Goal: Find specific page/section: Find specific page/section

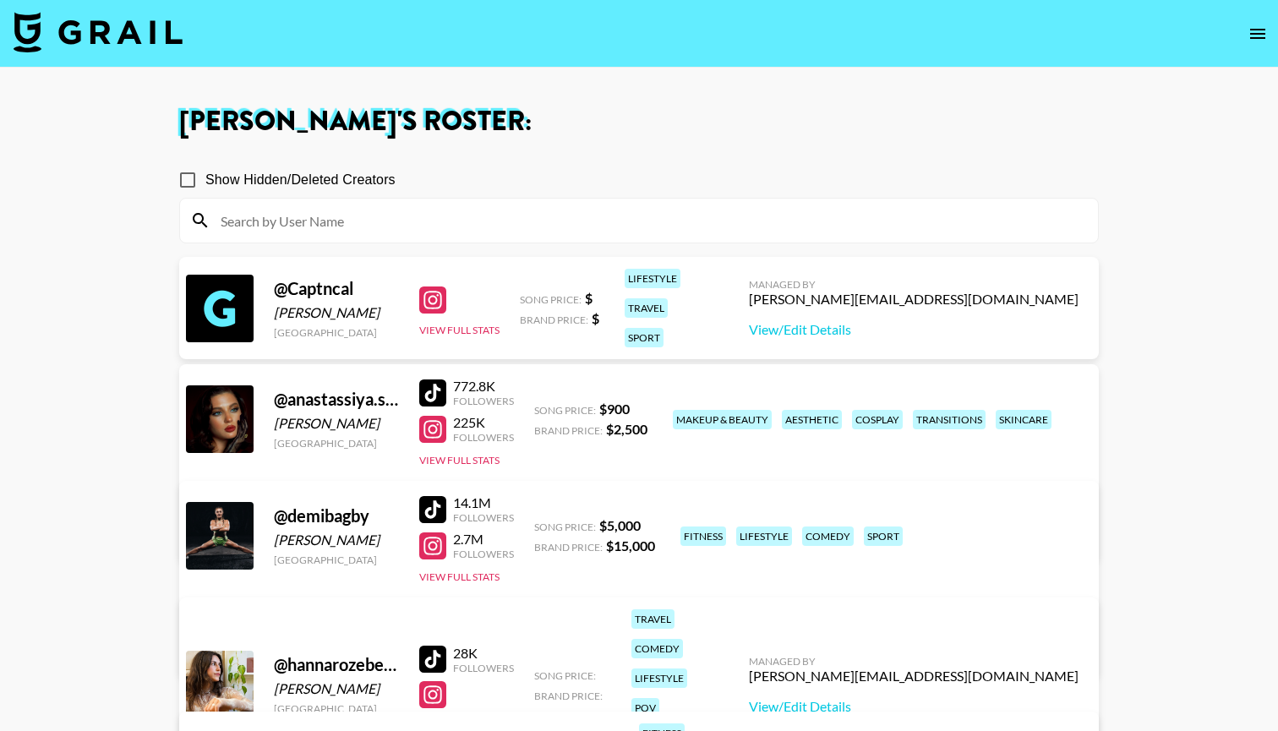
click at [1255, 35] on icon "open drawer" at bounding box center [1258, 34] width 20 height 20
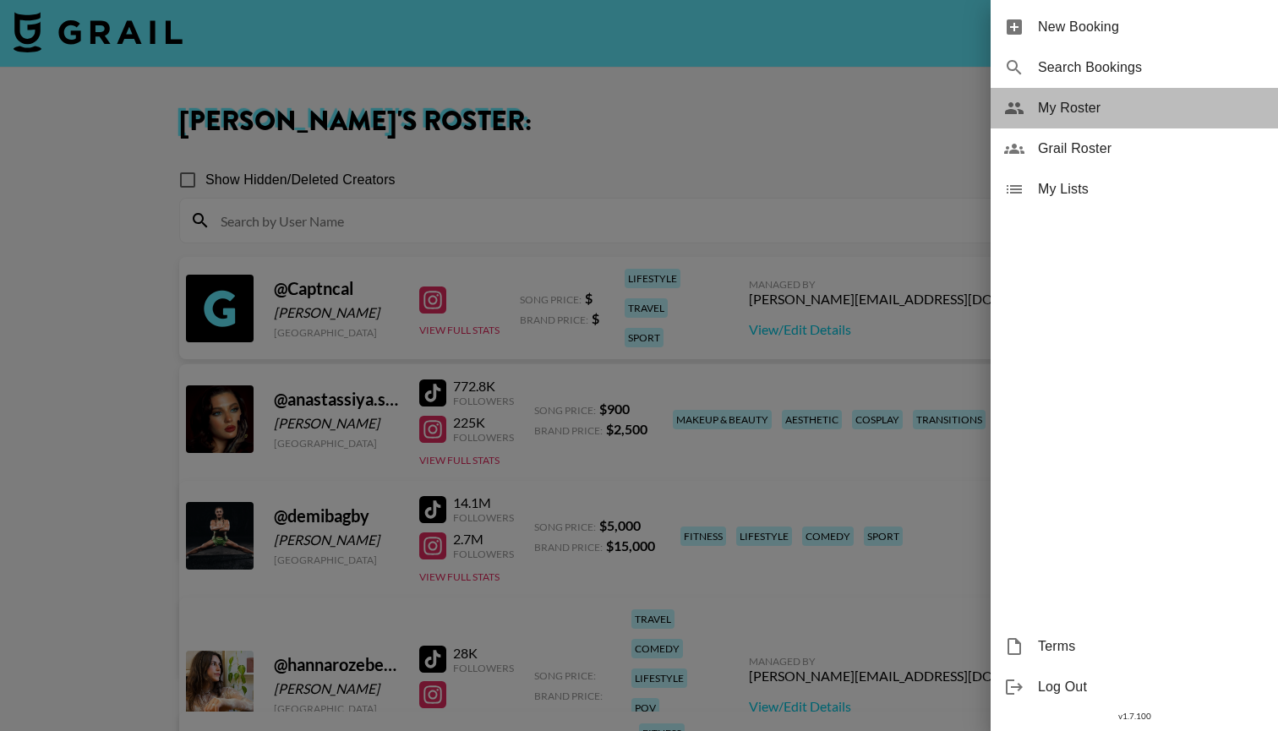
click at [1069, 97] on div "My Roster" at bounding box center [1134, 108] width 287 height 41
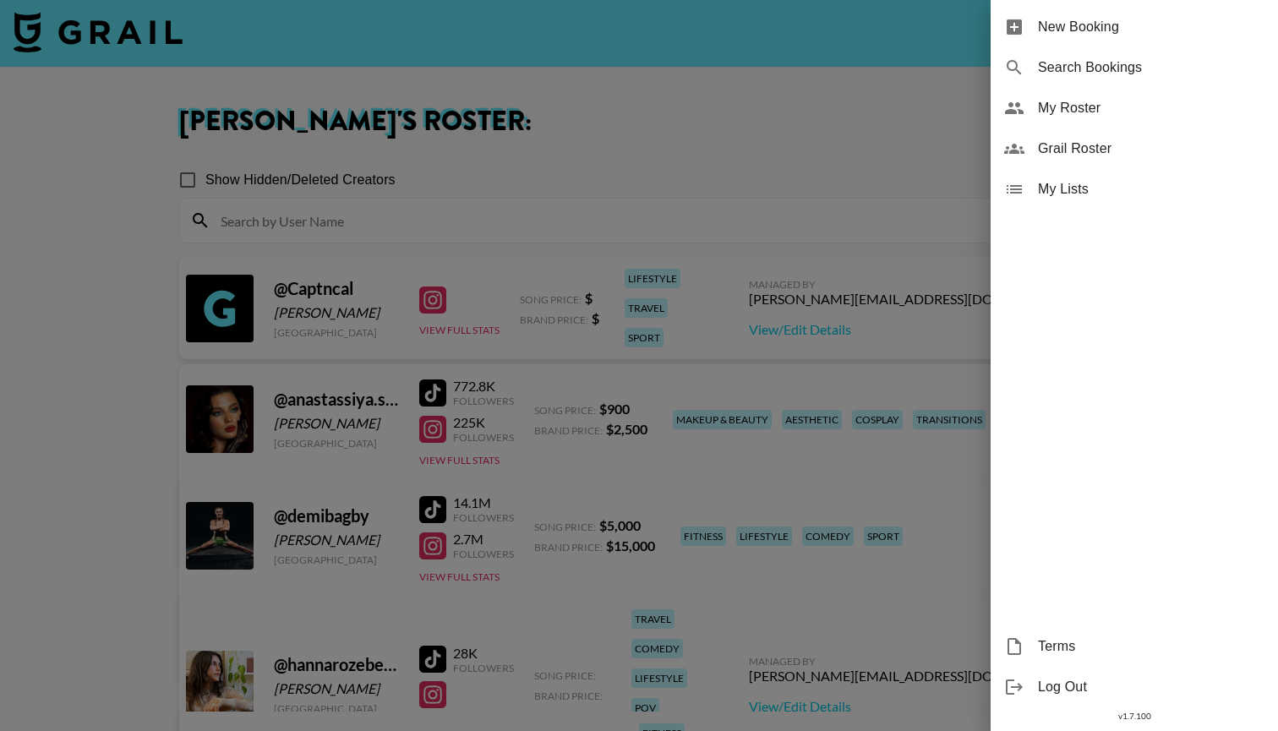
click at [36, 56] on div at bounding box center [639, 365] width 1278 height 731
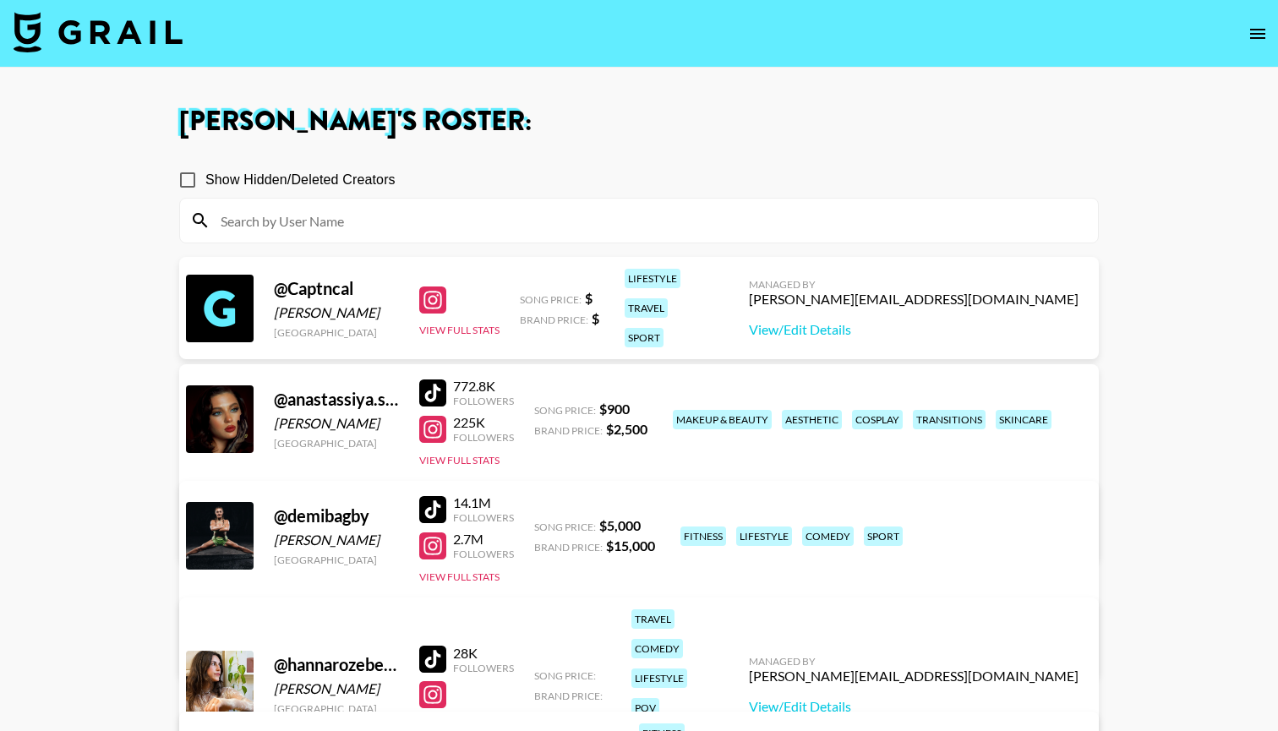
click at [33, 40] on img at bounding box center [98, 32] width 169 height 41
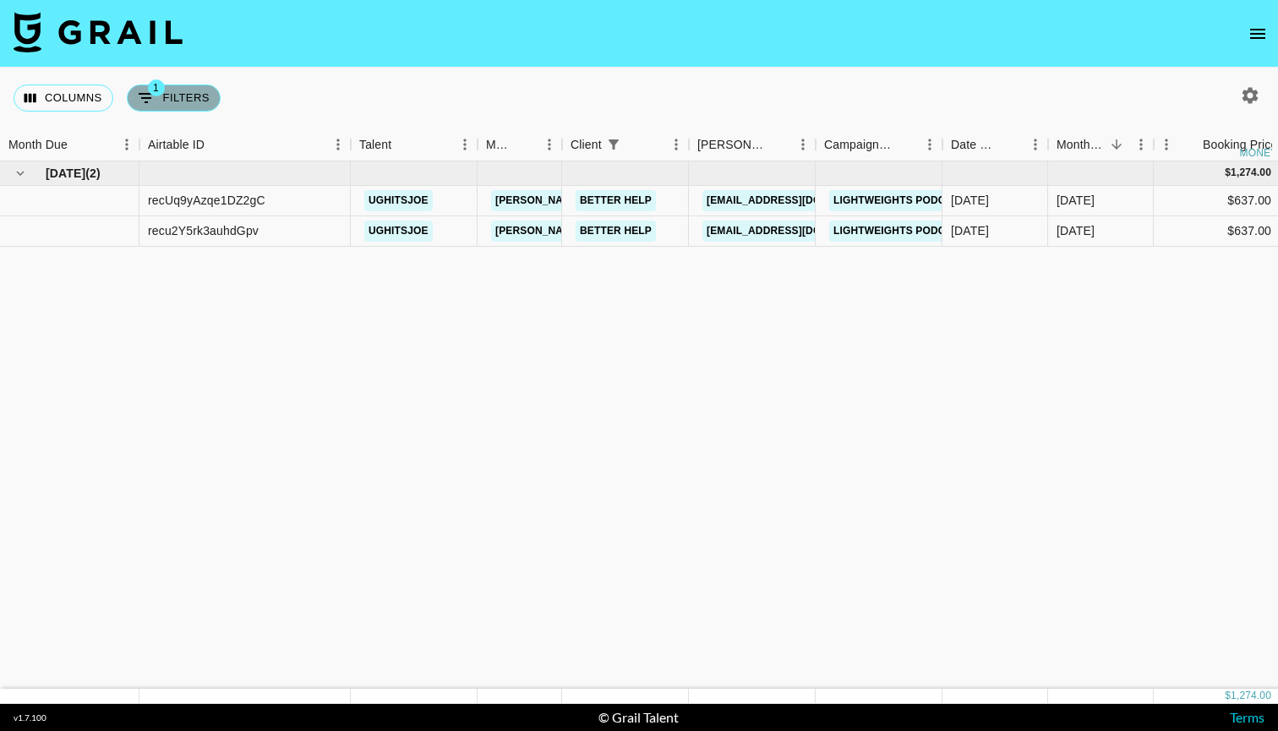
click at [146, 97] on icon "Show filters" at bounding box center [146, 98] width 15 height 10
select select "clientId"
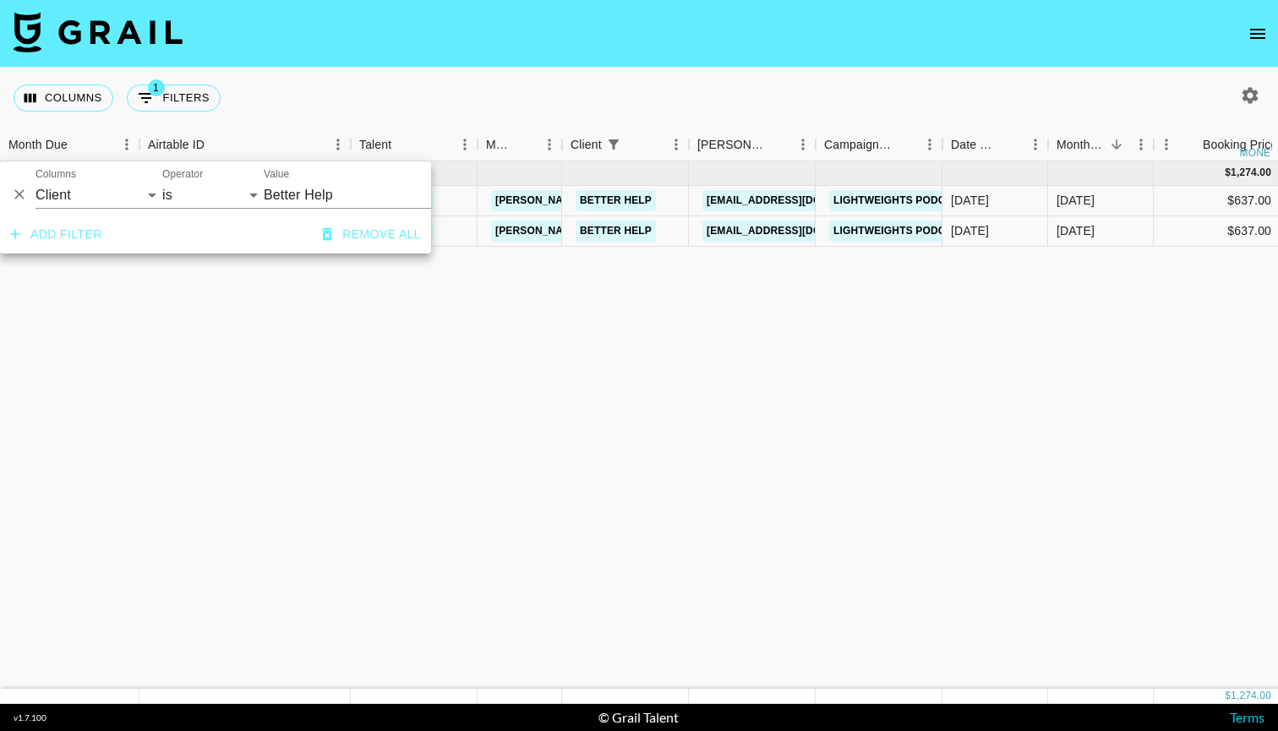
click at [375, 240] on button "Remove all" at bounding box center [371, 234] width 112 height 31
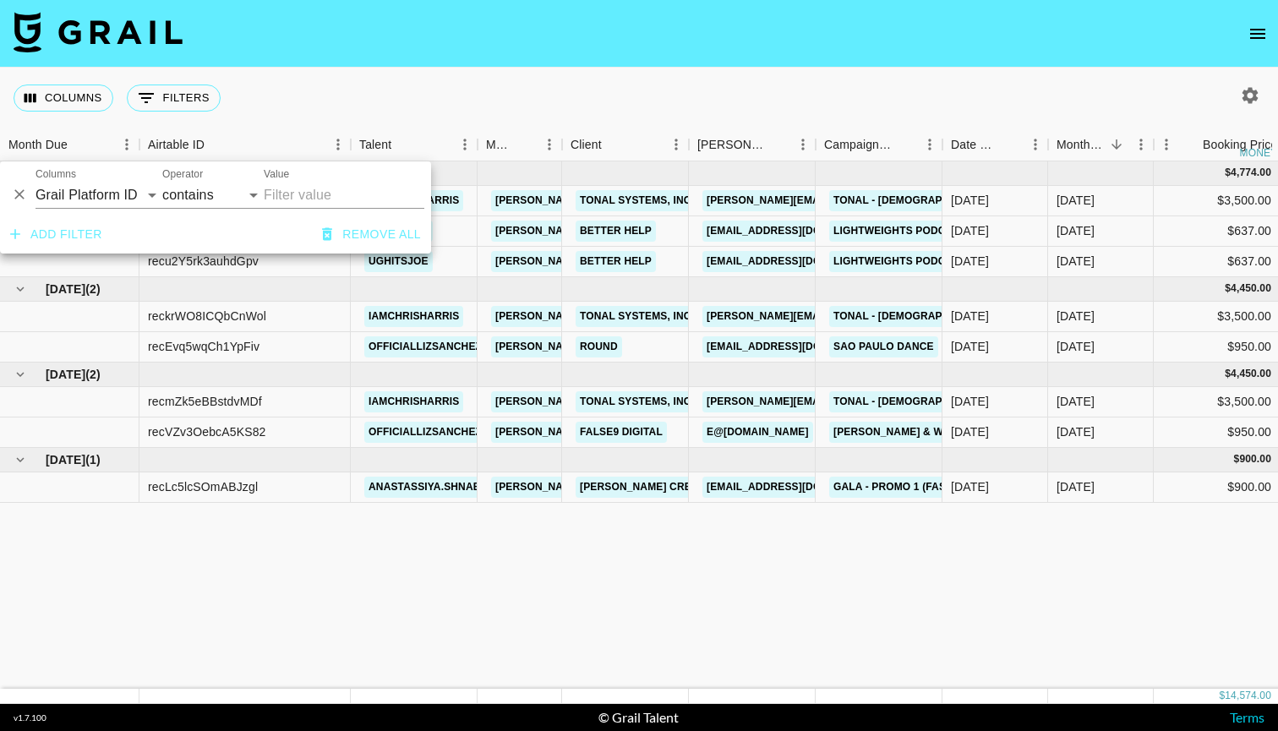
click at [486, 53] on nav at bounding box center [639, 34] width 1278 height 68
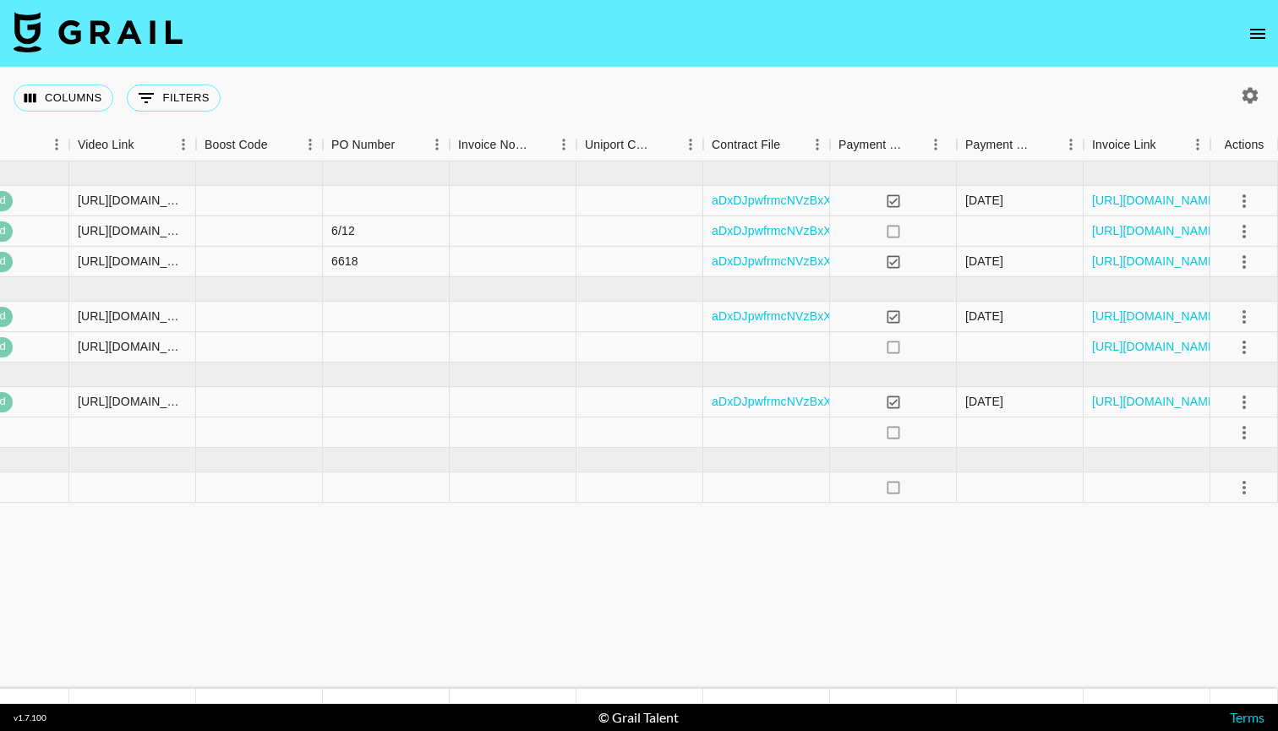
scroll to position [0, 1550]
click at [1249, 484] on icon "select merge strategy" at bounding box center [1244, 488] width 20 height 20
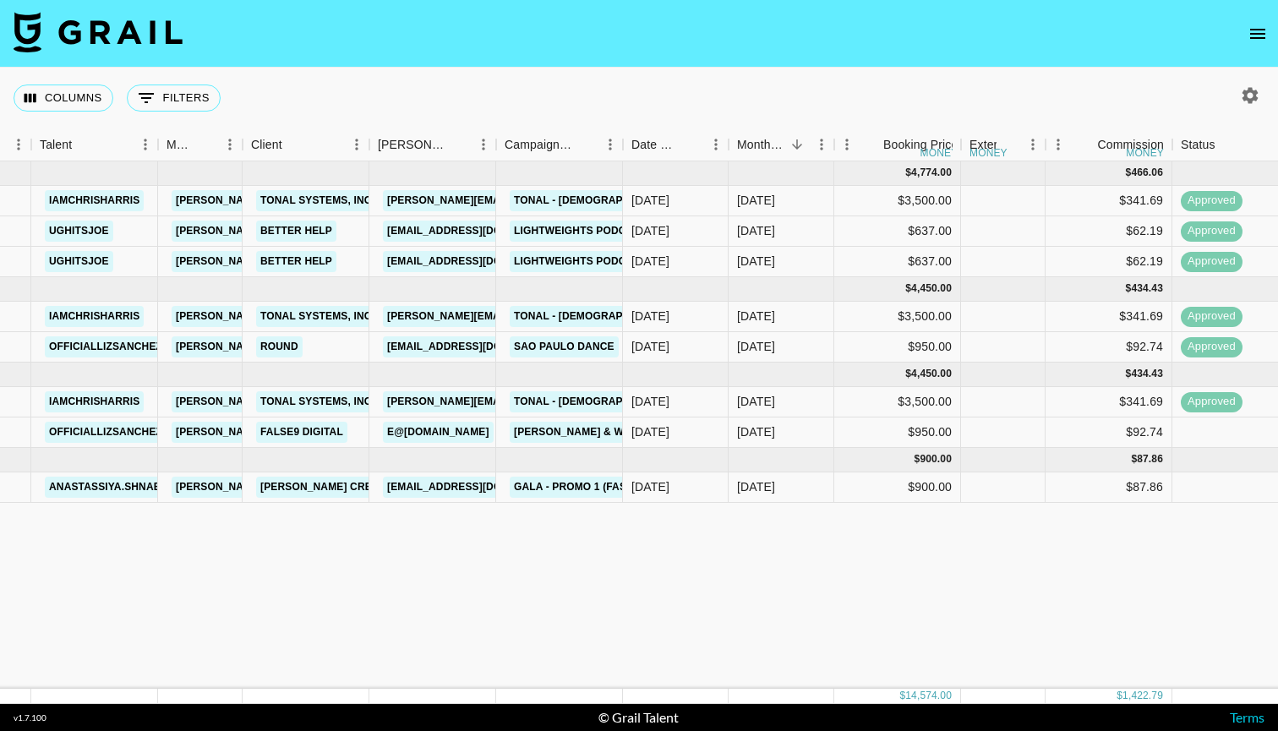
scroll to position [0, 319]
